Goal: Transaction & Acquisition: Purchase product/service

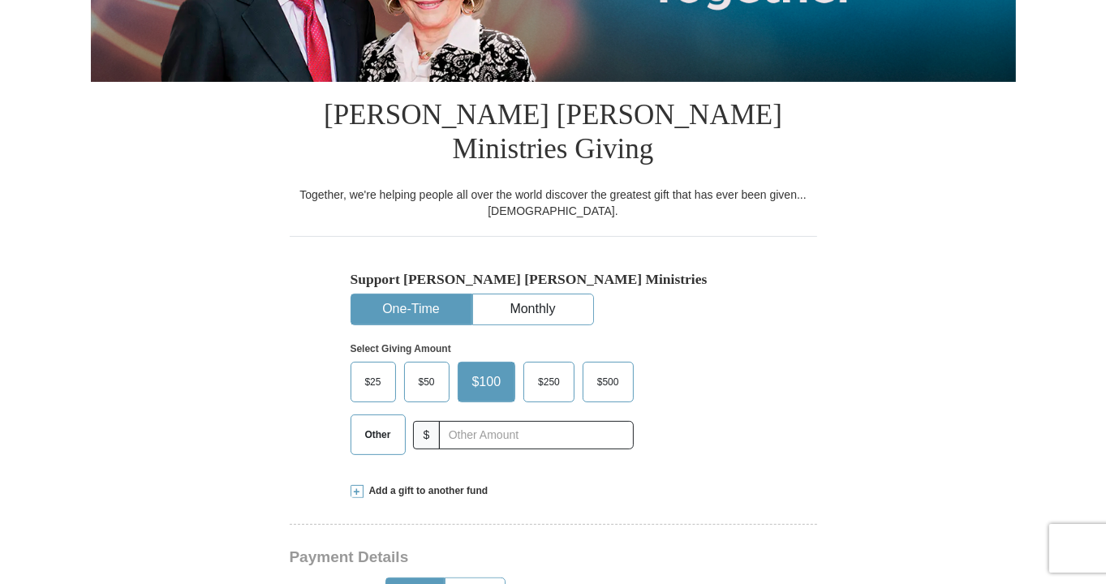
scroll to position [406, 0]
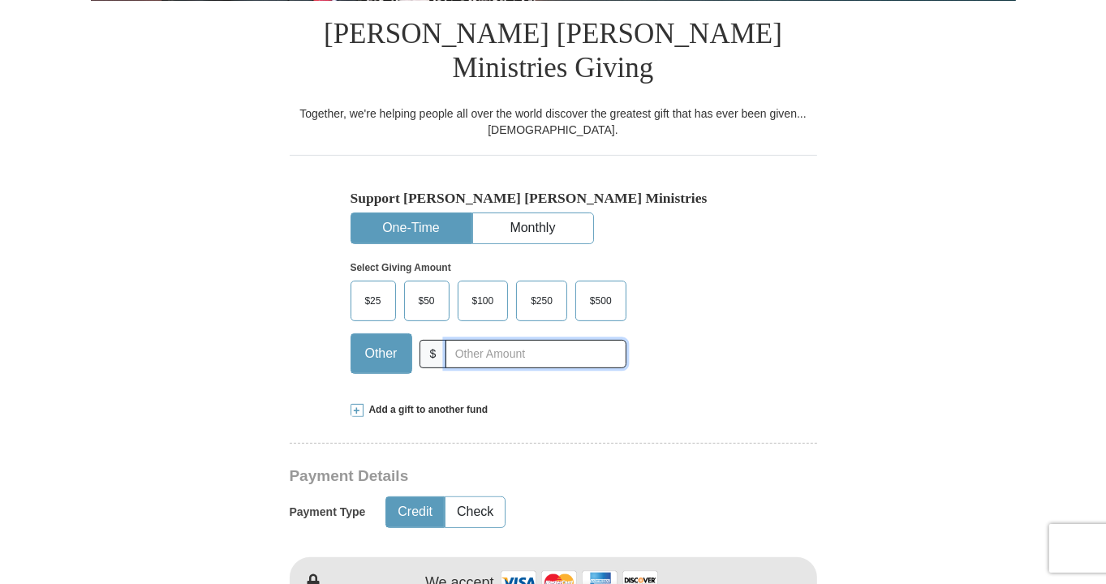
click at [500, 340] on input "text" at bounding box center [536, 354] width 180 height 28
click at [518, 340] on input "text" at bounding box center [536, 354] width 180 height 28
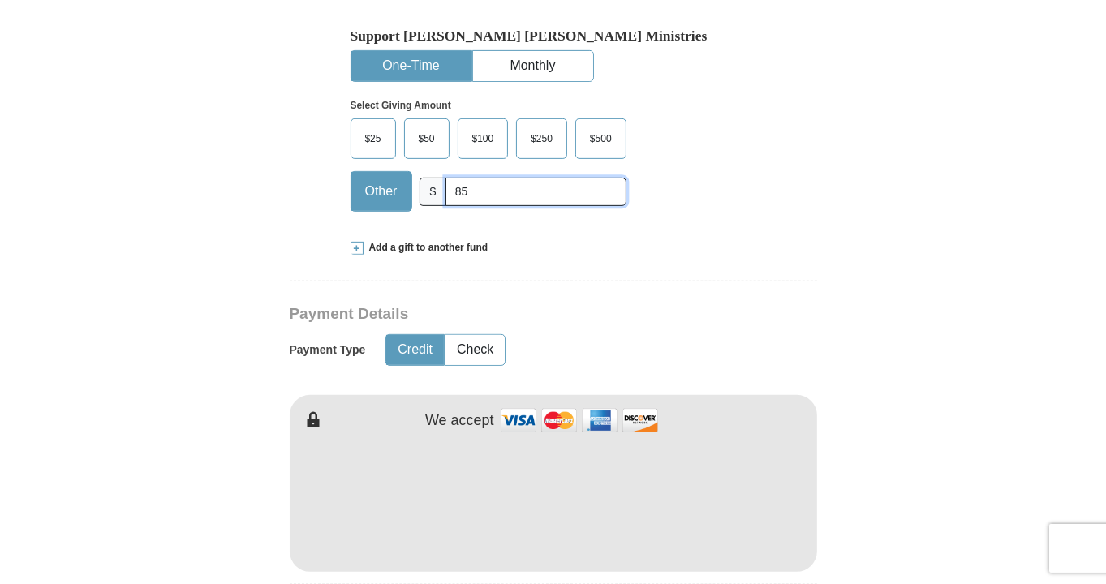
scroll to position [649, 0]
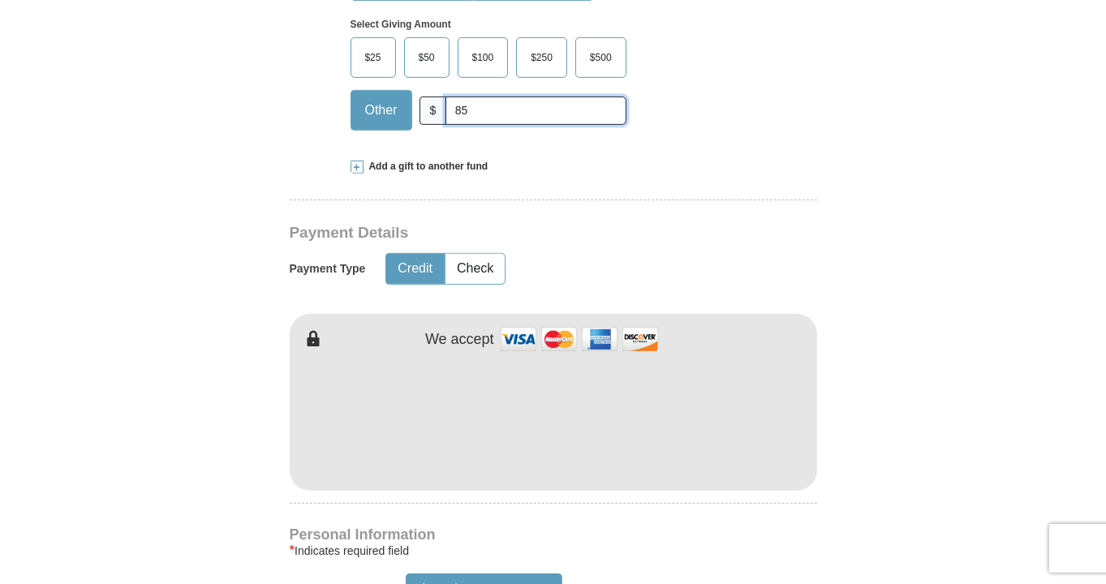
type input "85"
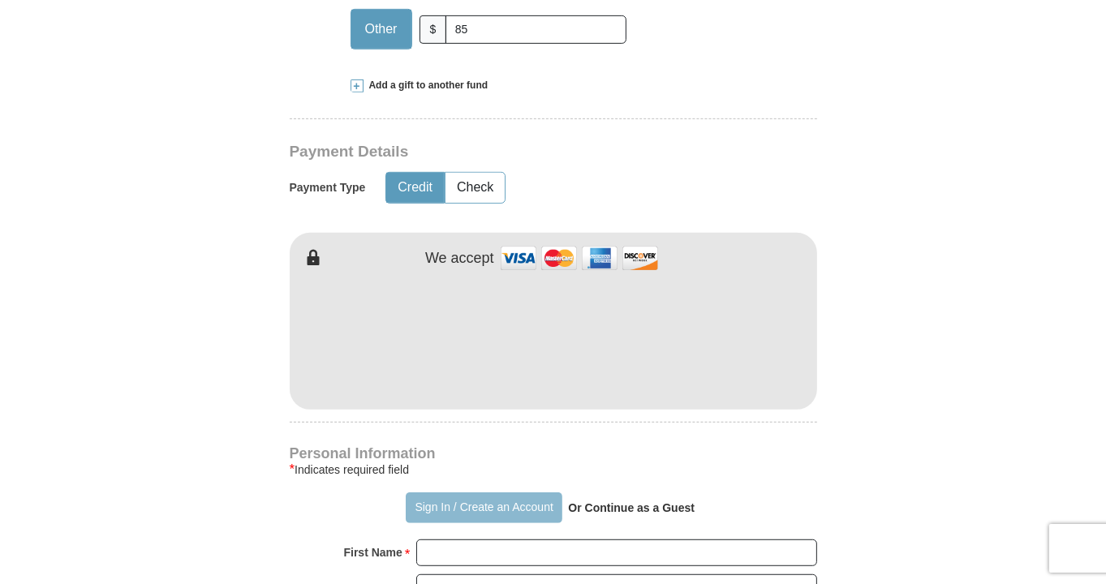
click at [454, 493] on button "Sign In / Create an Account" at bounding box center [484, 508] width 157 height 31
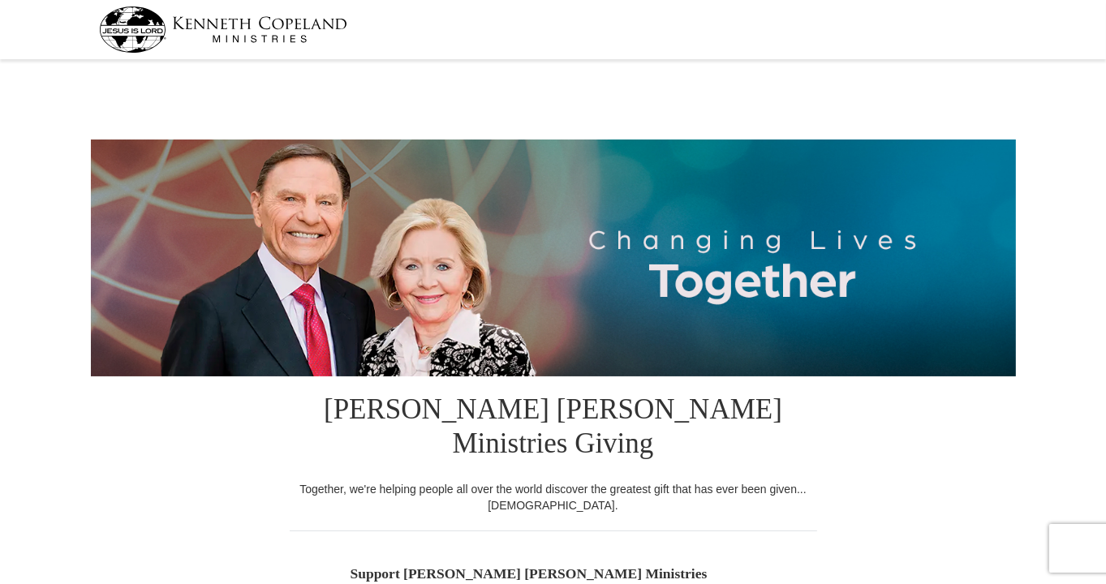
select select "OK"
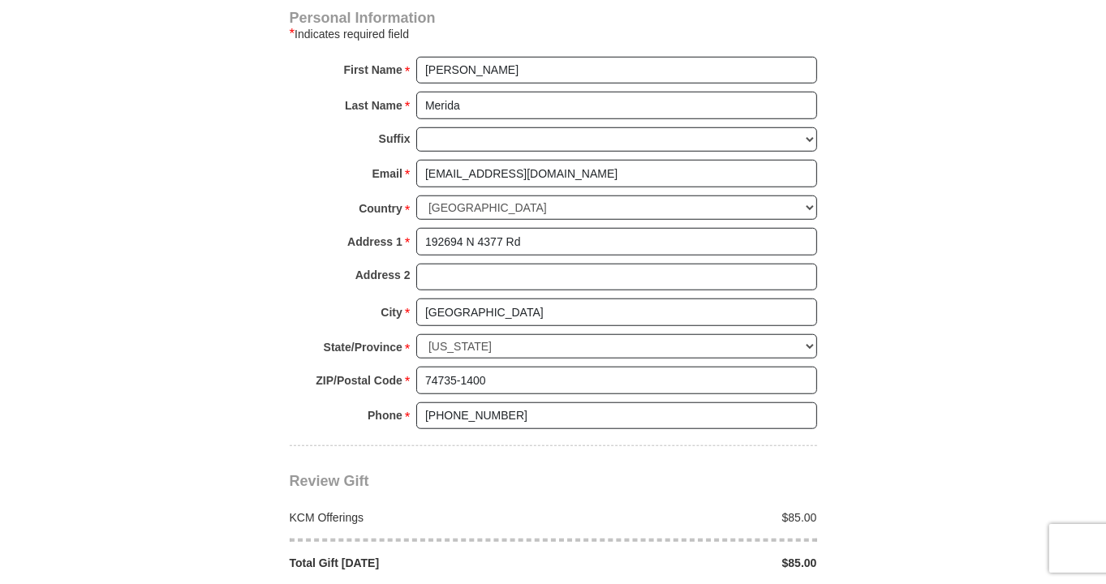
scroll to position [1218, 0]
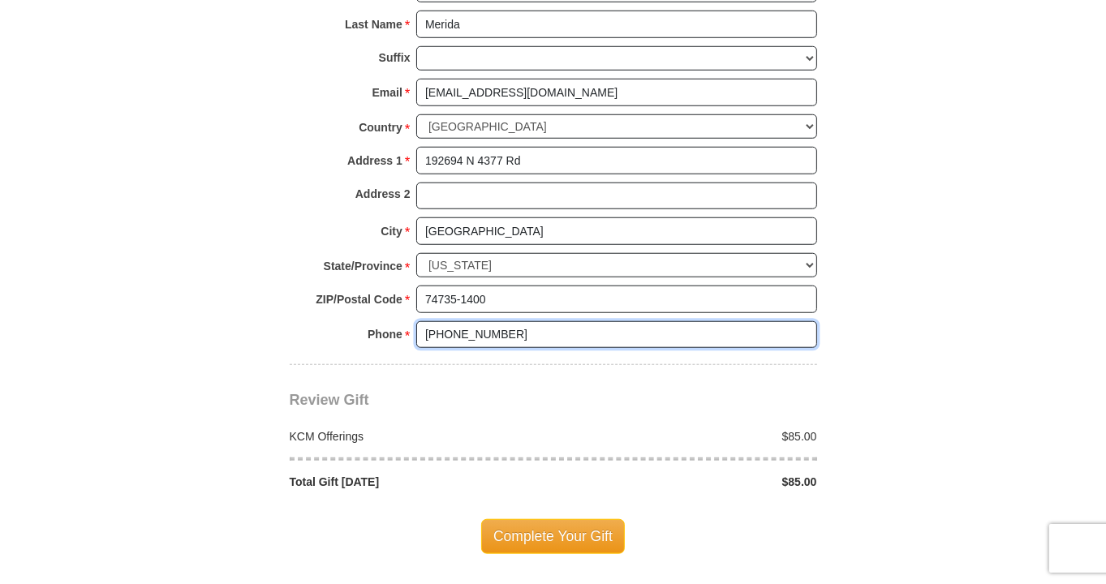
click at [515, 321] on input "(580) 587-2713" at bounding box center [616, 335] width 401 height 28
click at [472, 321] on input "(580) 5135150" at bounding box center [616, 335] width 401 height 28
type input "(580) 513-5150"
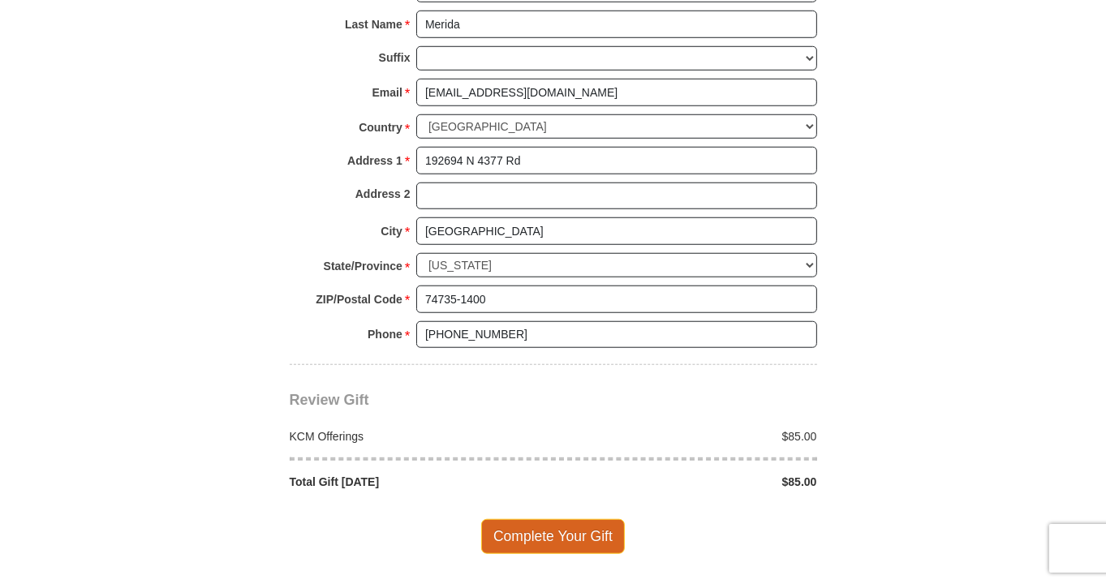
click at [553, 520] on span "Complete Your Gift" at bounding box center [553, 537] width 144 height 34
